Goal: Navigation & Orientation: Find specific page/section

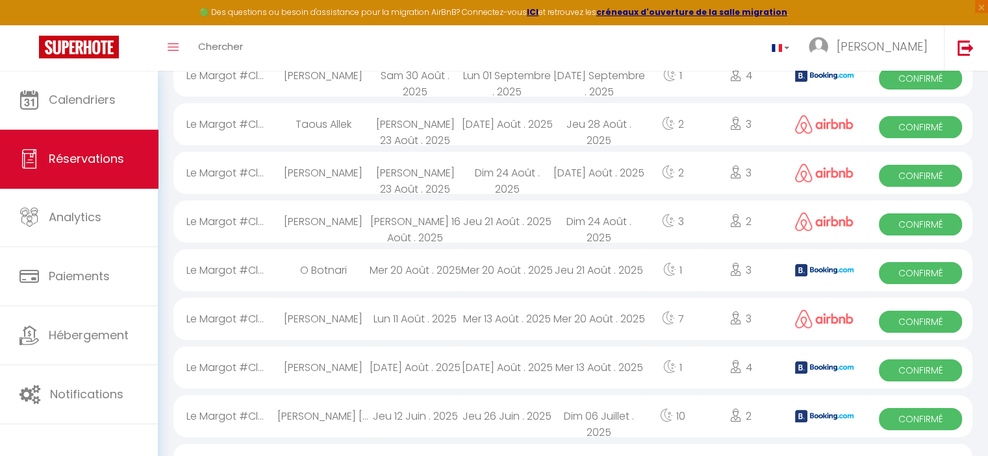
scroll to position [47, 0]
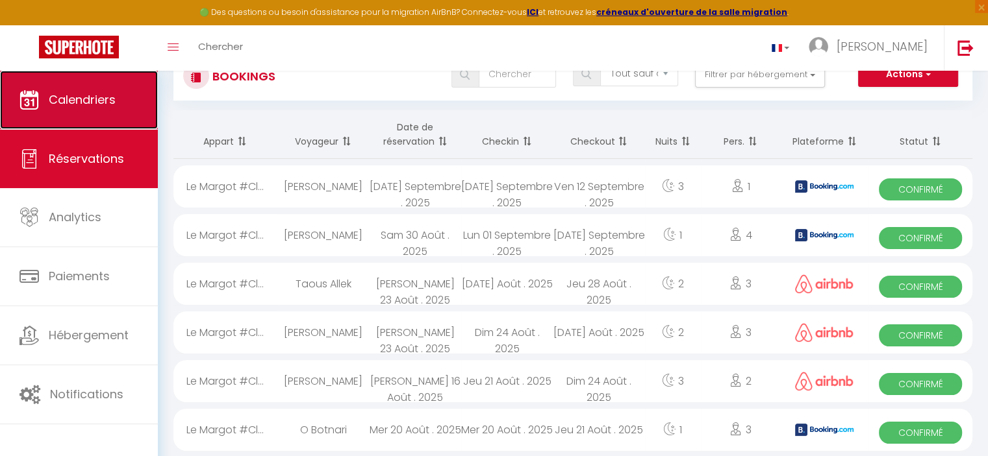
click at [82, 114] on link "Calendriers" at bounding box center [79, 100] width 158 height 58
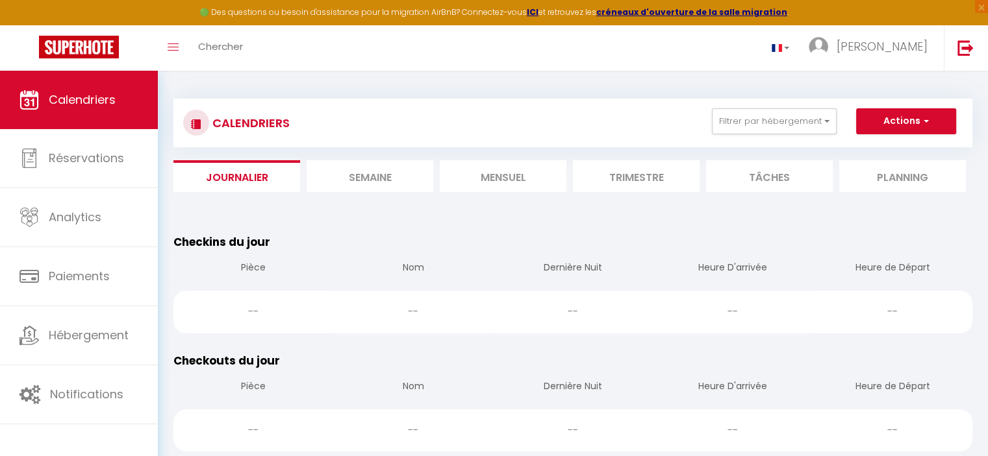
click at [377, 184] on li "Semaine" at bounding box center [369, 176] width 127 height 32
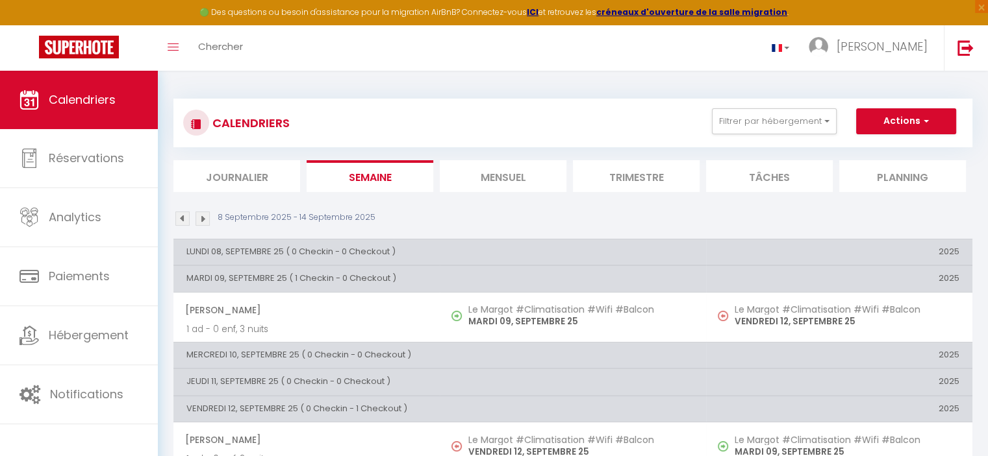
click at [493, 176] on li "Mensuel" at bounding box center [503, 176] width 127 height 32
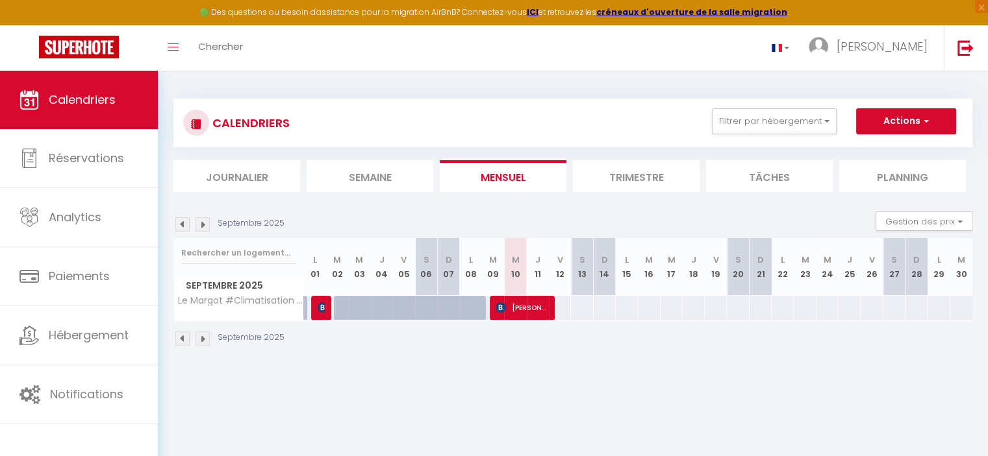
click at [611, 177] on li "Trimestre" at bounding box center [636, 176] width 127 height 32
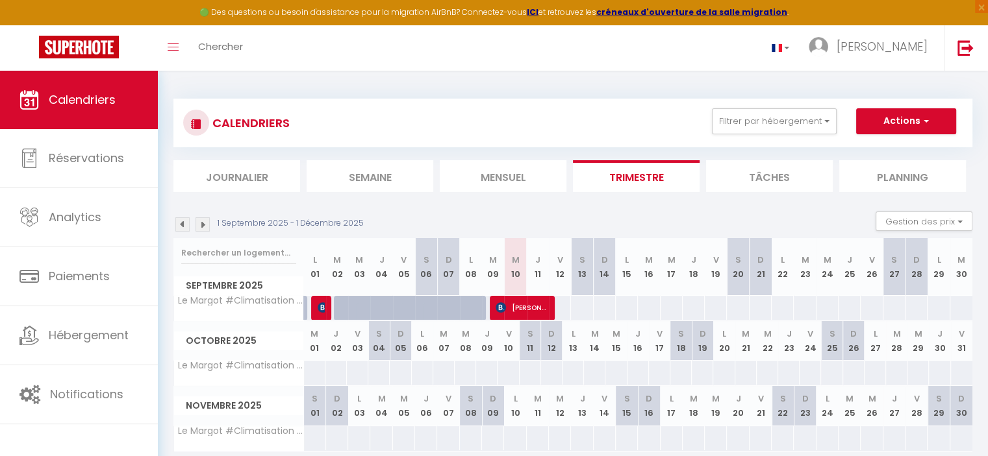
click at [765, 177] on li "Tâches" at bounding box center [769, 176] width 127 height 32
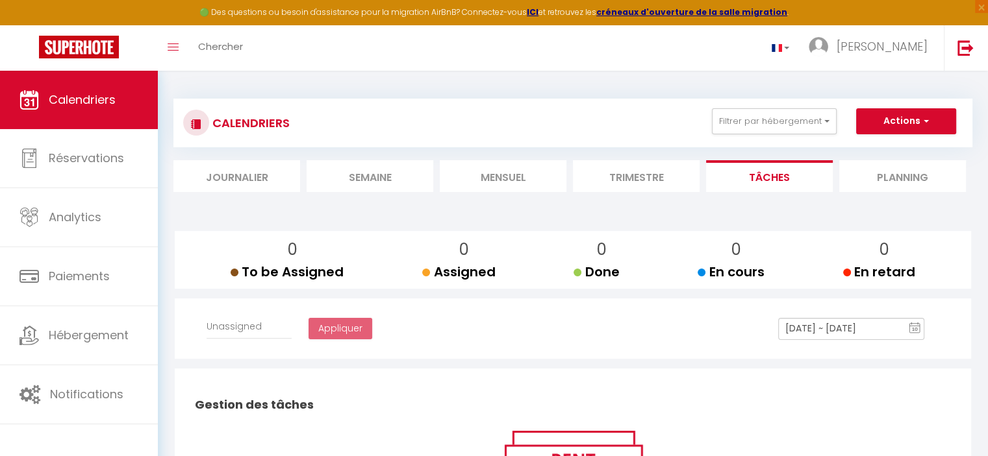
select select
click at [869, 177] on li "Planning" at bounding box center [902, 176] width 127 height 32
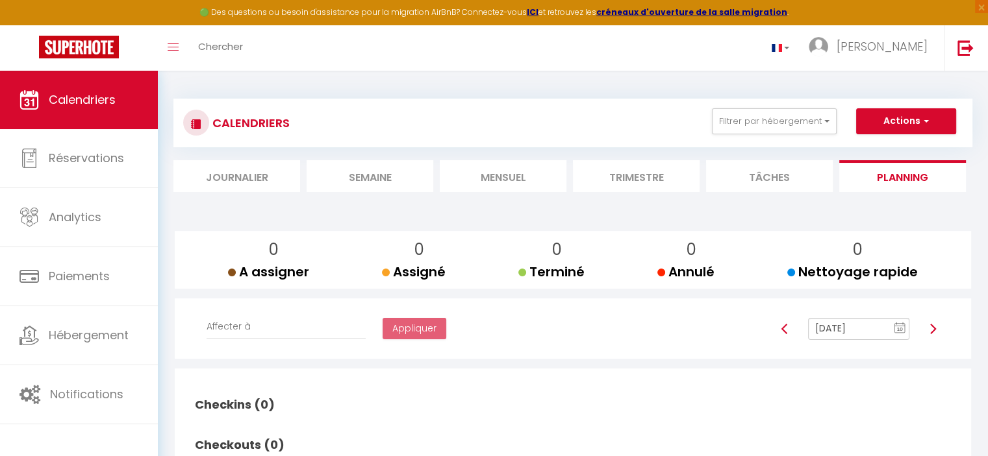
click at [797, 175] on li "Tâches" at bounding box center [769, 176] width 127 height 32
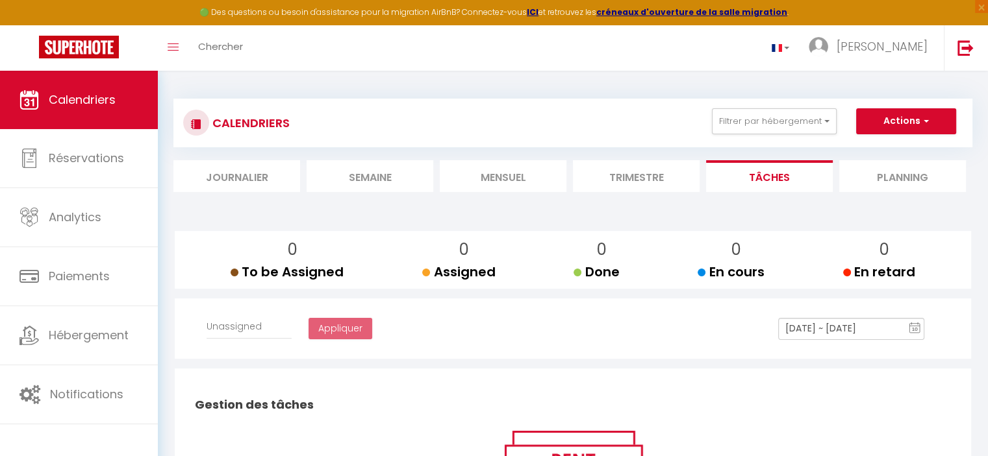
select select
click at [639, 176] on li "Trimestre" at bounding box center [636, 176] width 127 height 32
